Goal: Task Accomplishment & Management: Manage account settings

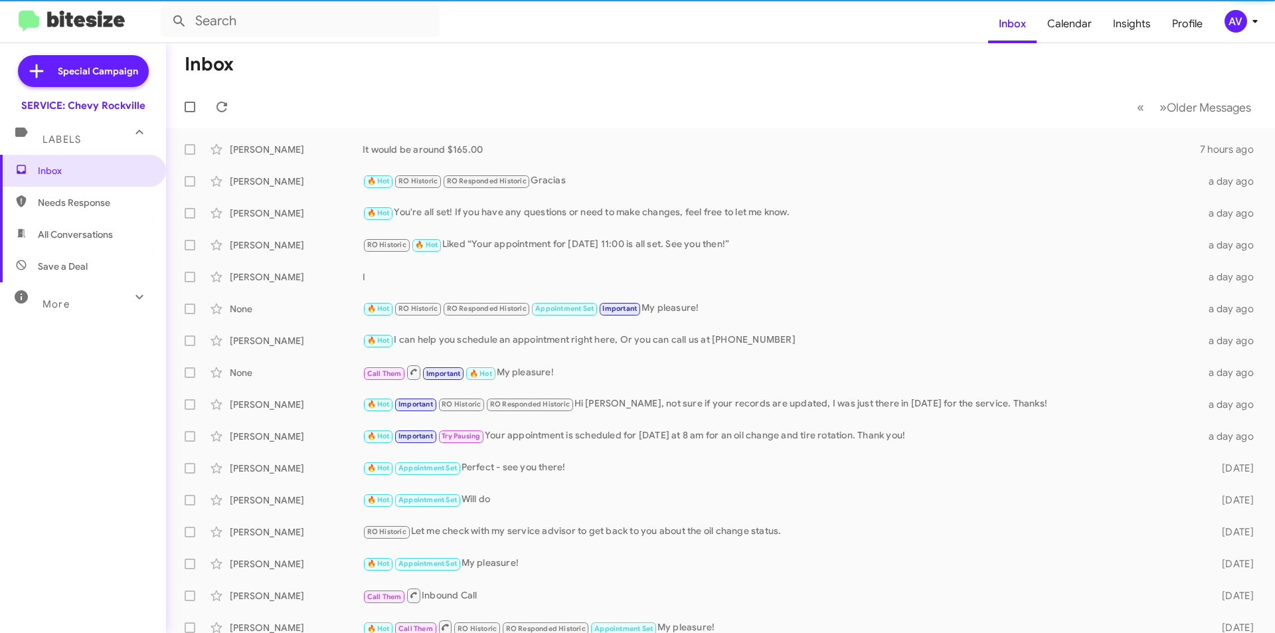
click at [1242, 28] on div "AV" at bounding box center [1235, 21] width 23 height 23
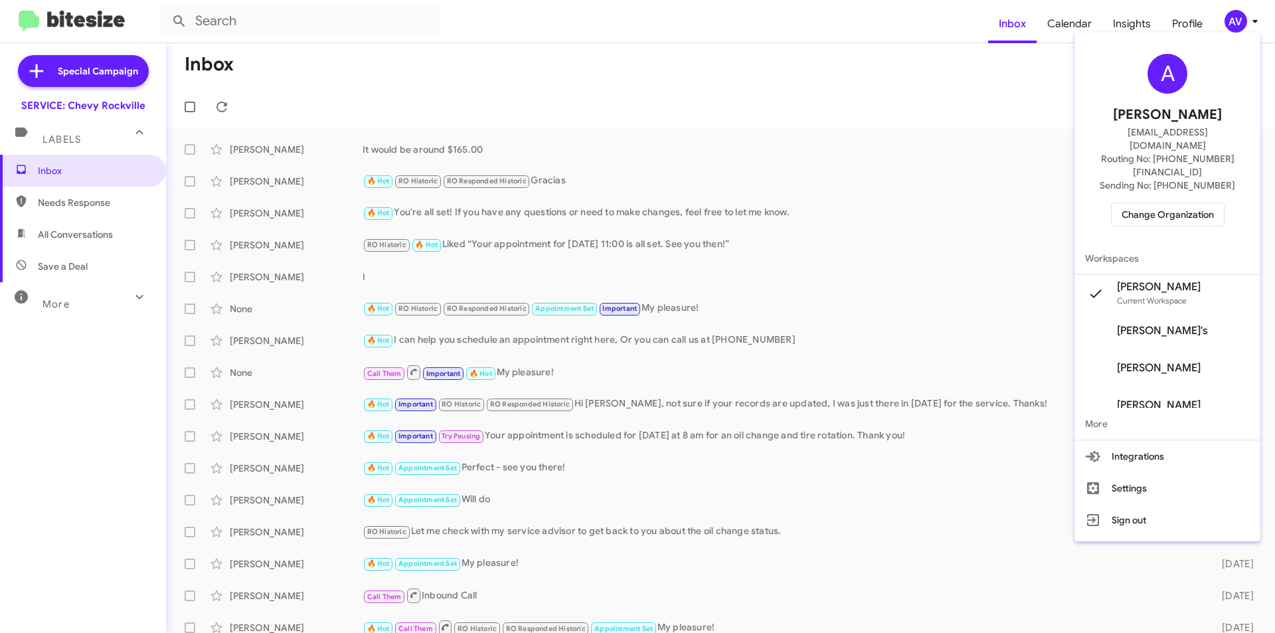
click at [1157, 203] on span "Change Organization" at bounding box center [1167, 214] width 92 height 23
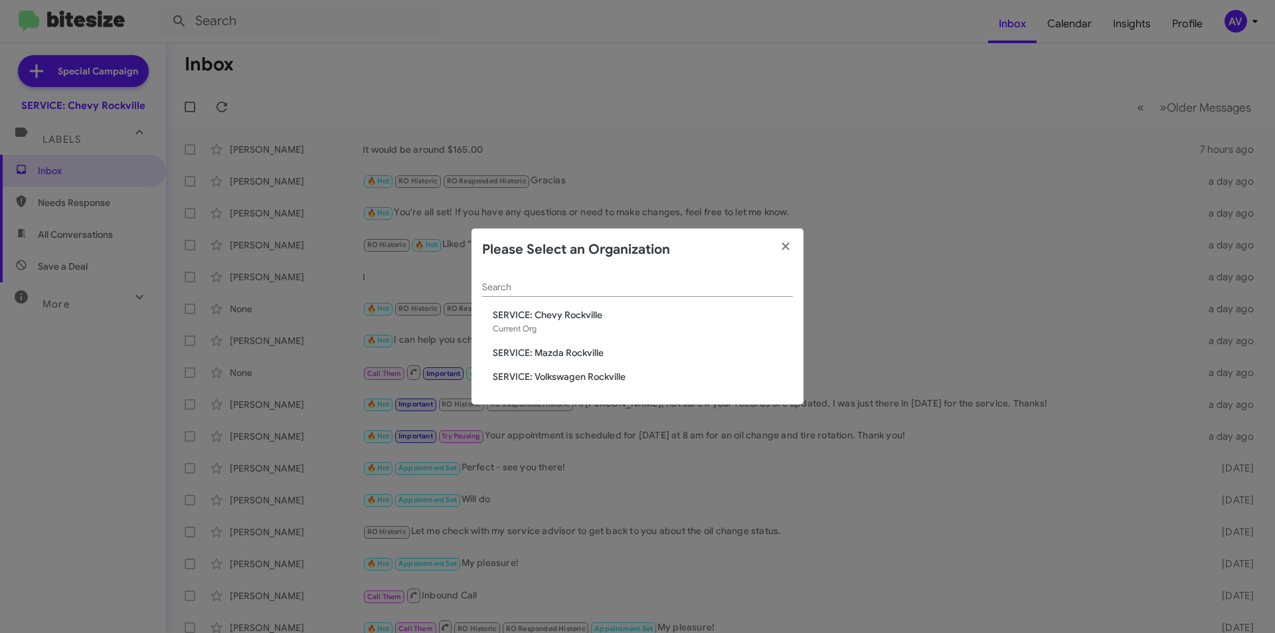
click at [511, 347] on span "SERVICE: Mazda Rockville" at bounding box center [643, 352] width 300 height 13
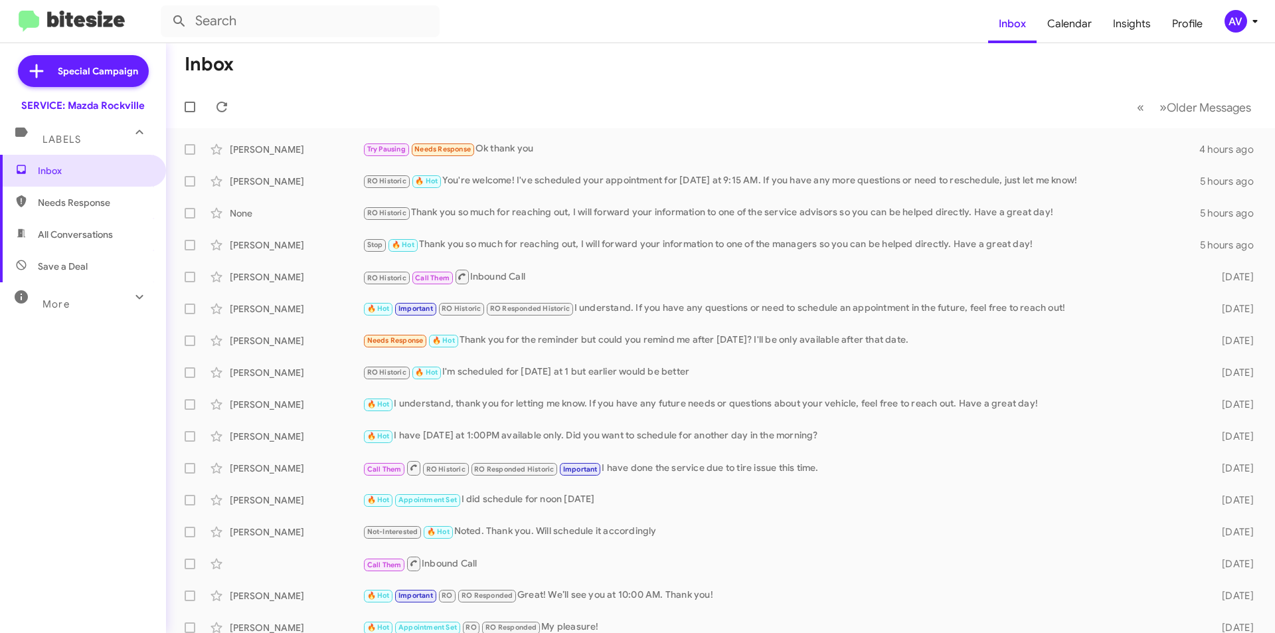
click at [1235, 19] on div "AV" at bounding box center [1235, 21] width 23 height 23
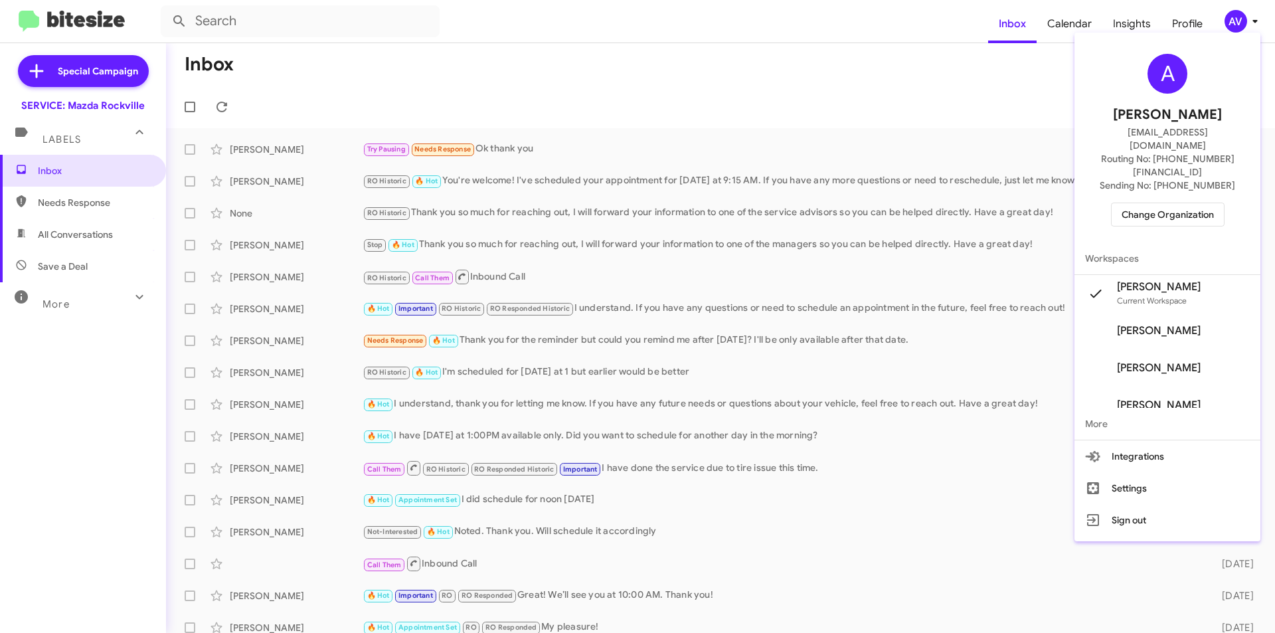
click at [1182, 203] on span "Change Organization" at bounding box center [1167, 214] width 92 height 23
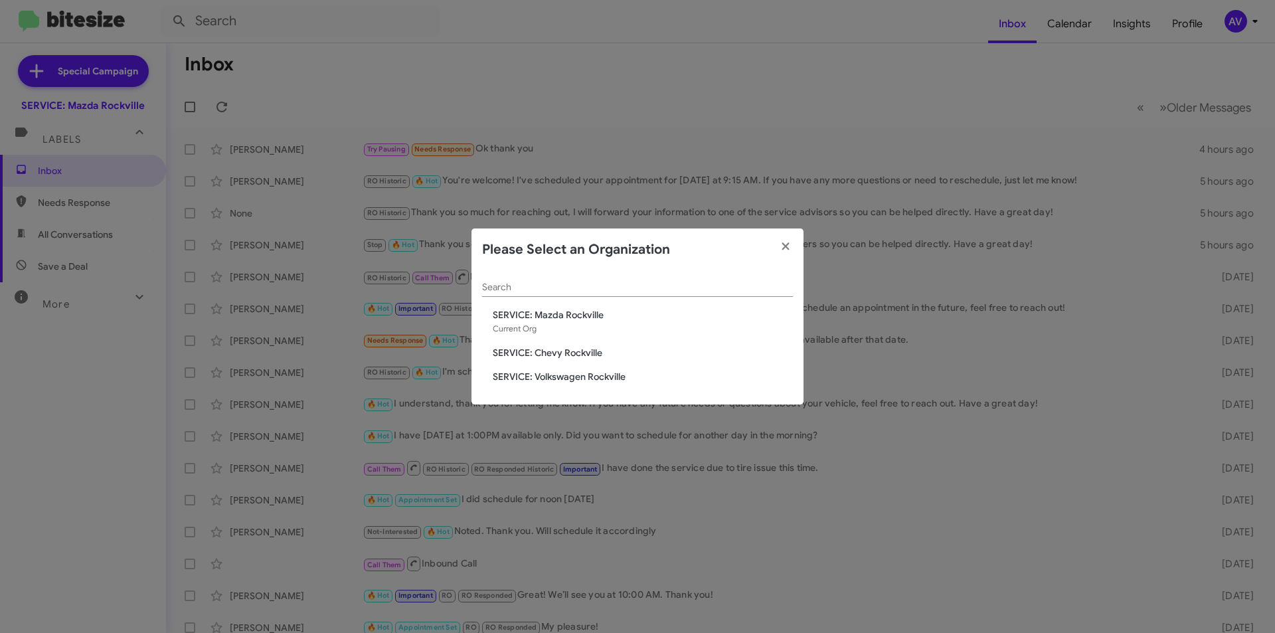
click at [600, 373] on span "SERVICE: Volkswagen Rockville" at bounding box center [643, 376] width 300 height 13
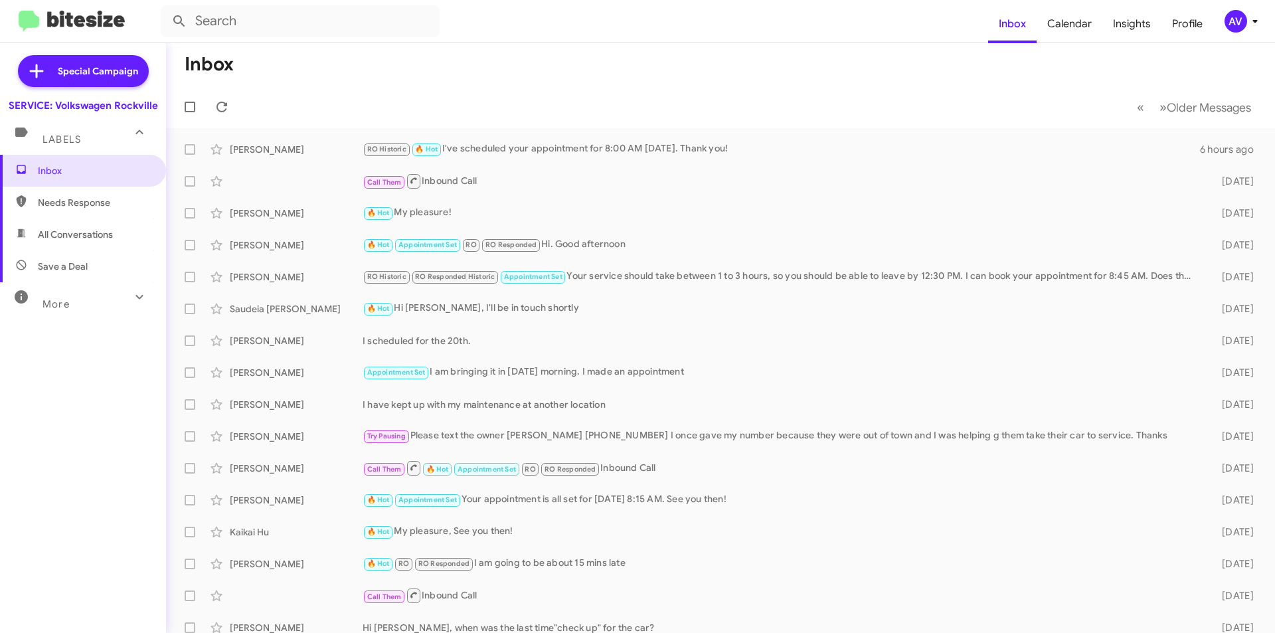
click at [1220, 21] on button "AV" at bounding box center [1236, 21] width 47 height 23
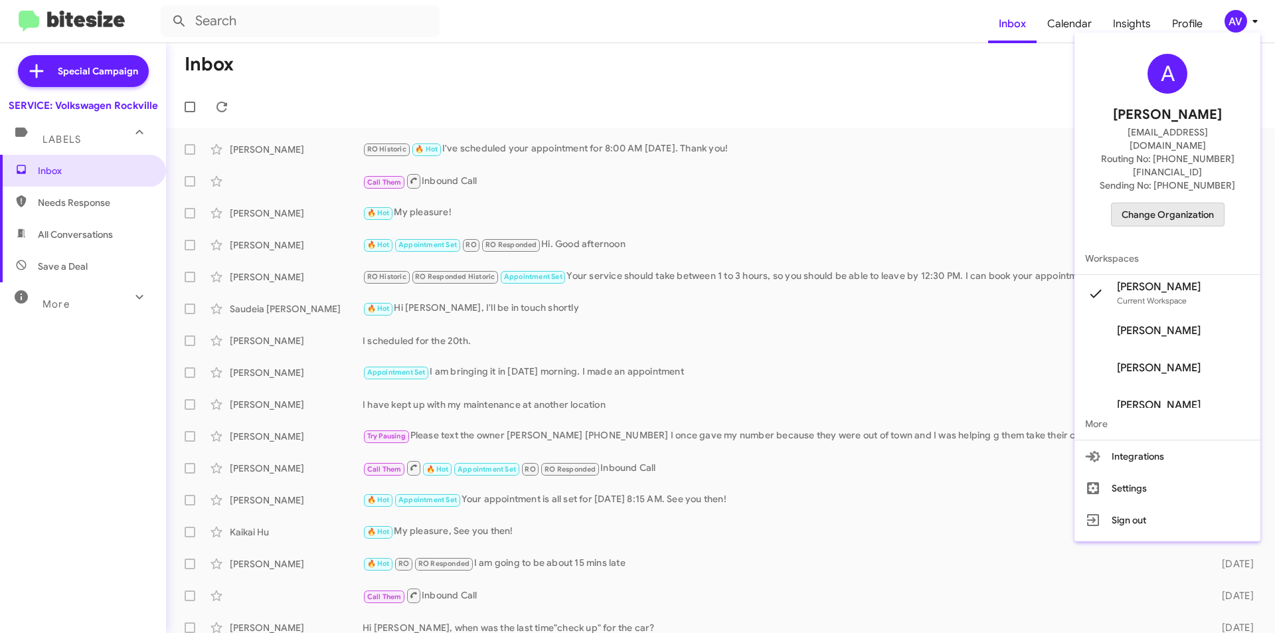
click at [1207, 203] on span "Change Organization" at bounding box center [1167, 214] width 92 height 23
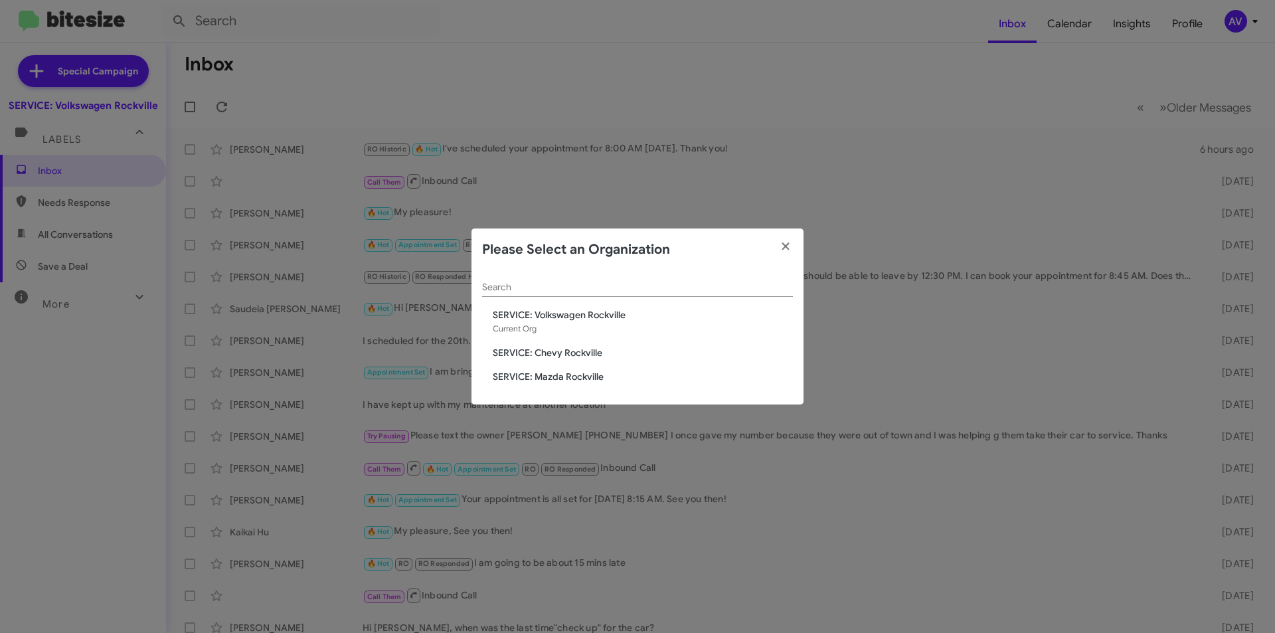
click at [545, 355] on span "SERVICE: Chevy Rockville" at bounding box center [643, 352] width 300 height 13
